Goal: Task Accomplishment & Management: Manage account settings

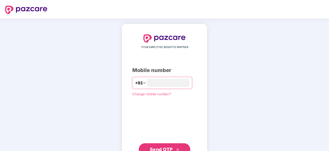
type input "**********"
click at [183, 146] on button "Send OTP" at bounding box center [165, 149] width 52 height 12
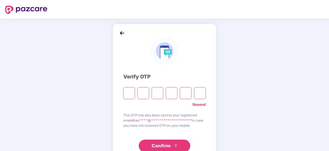
type input "*"
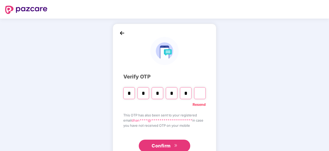
type input "*"
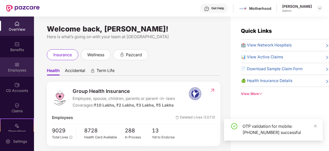
click at [18, 67] on div "Employees" at bounding box center [17, 66] width 34 height 19
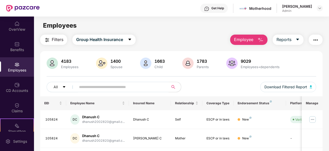
click at [92, 86] on input "text" at bounding box center [120, 87] width 83 height 8
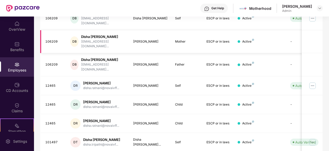
scroll to position [129, 0]
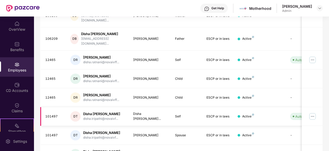
type input "*****"
click at [311, 112] on img at bounding box center [313, 116] width 8 height 8
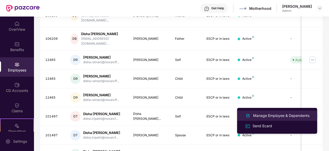
click at [278, 118] on div "Manage Employee & Dependents" at bounding box center [281, 116] width 58 height 6
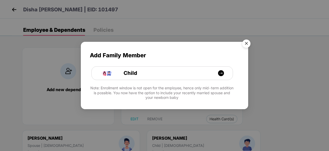
click at [245, 42] on img "Close" at bounding box center [246, 44] width 14 height 14
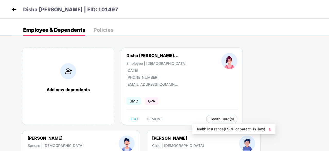
click at [271, 129] on img at bounding box center [269, 128] width 5 height 5
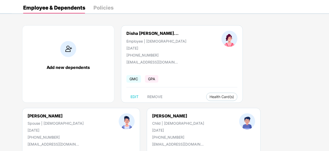
scroll to position [26, 0]
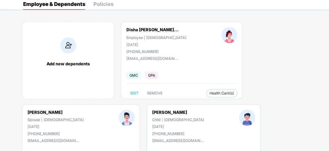
click at [132, 78] on span "GMC" at bounding box center [133, 74] width 15 height 7
click at [157, 77] on span "GPA" at bounding box center [151, 74] width 13 height 7
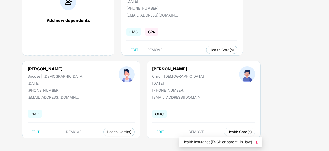
scroll to position [0, 0]
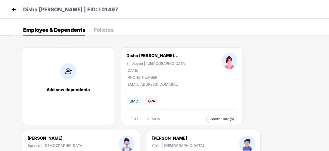
click at [108, 28] on div "Policies" at bounding box center [103, 29] width 20 height 5
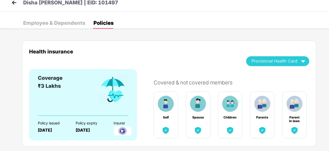
scroll to position [5, 0]
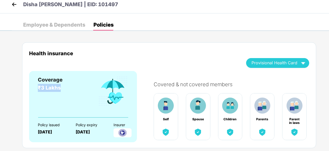
drag, startPoint x: 60, startPoint y: 88, endPoint x: 29, endPoint y: 93, distance: 31.4
click at [29, 93] on div "Coverage ₹3 Lakhs Policy issued 16 Apr 2025 Policy expiry 15 Apr 2026 Insurer" at bounding box center [83, 106] width 108 height 71
click at [92, 132] on div "15 Apr 2026" at bounding box center [90, 131] width 29 height 5
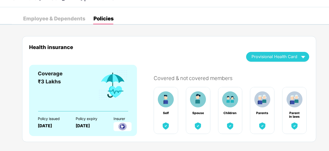
scroll to position [0, 0]
